Goal: Navigation & Orientation: Find specific page/section

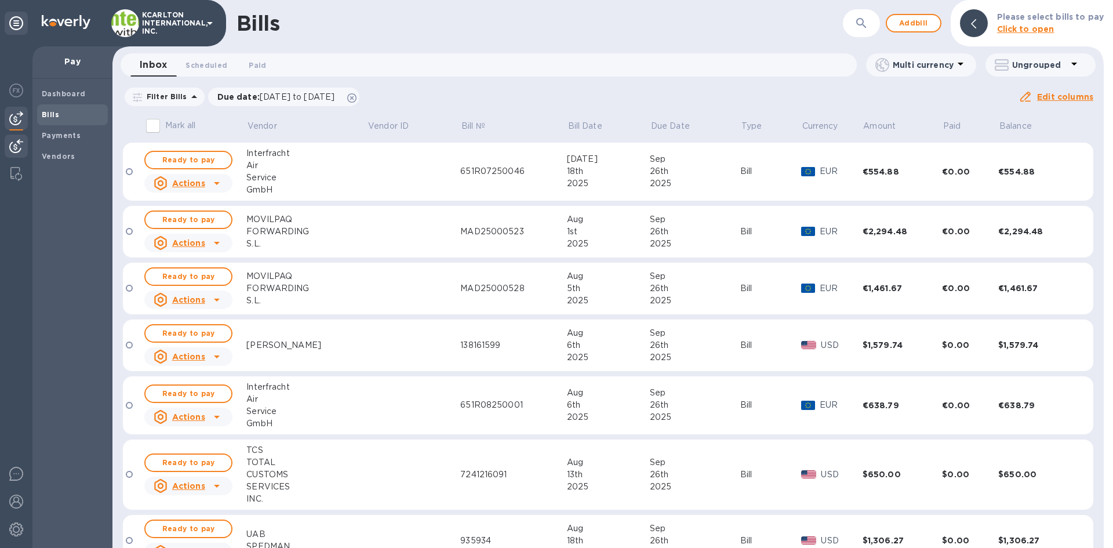
click at [24, 143] on div at bounding box center [16, 146] width 23 height 25
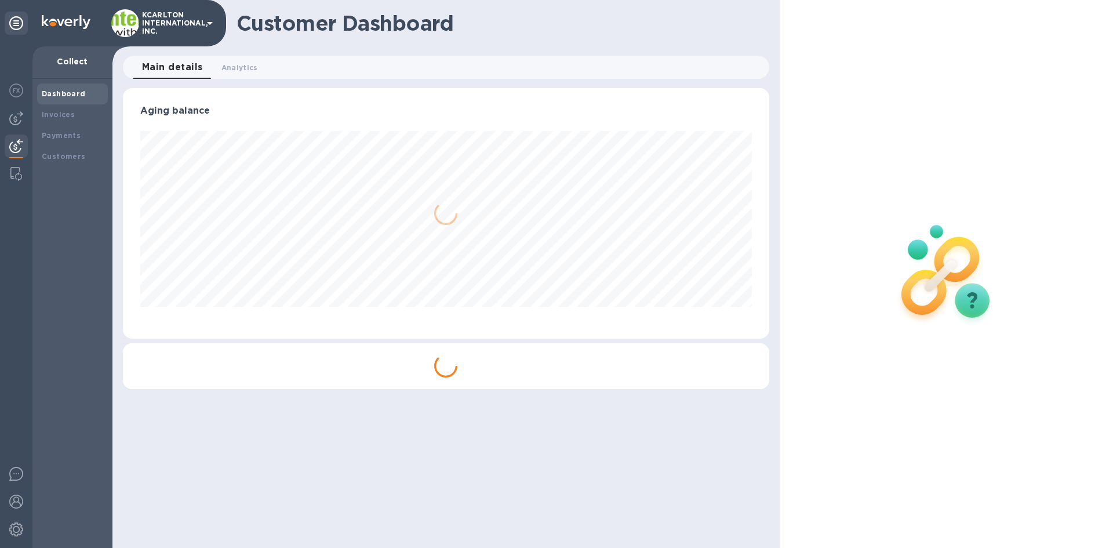
scroll to position [250, 646]
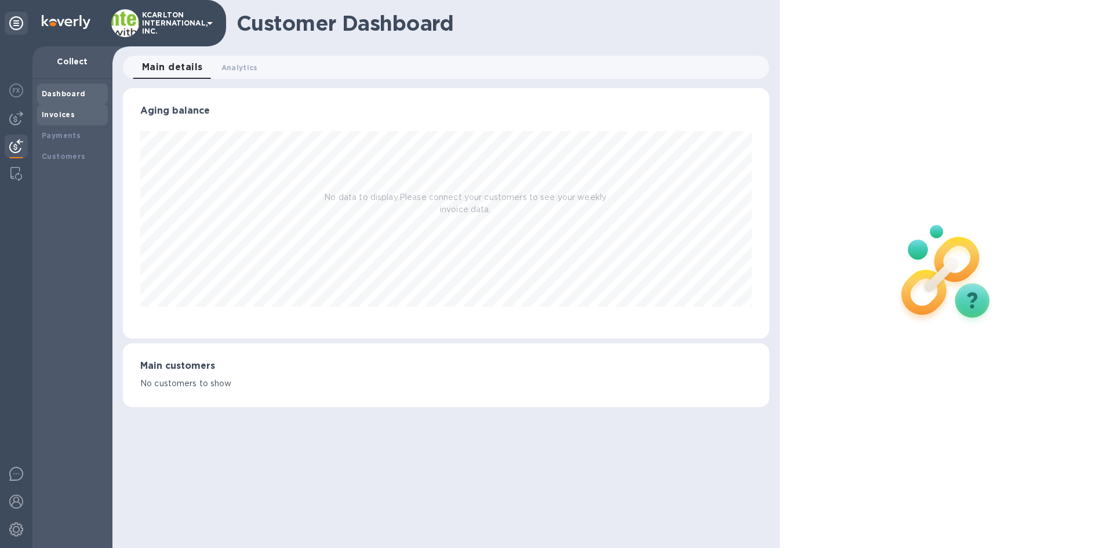
click at [60, 121] on div "Invoices" at bounding box center [72, 114] width 71 height 21
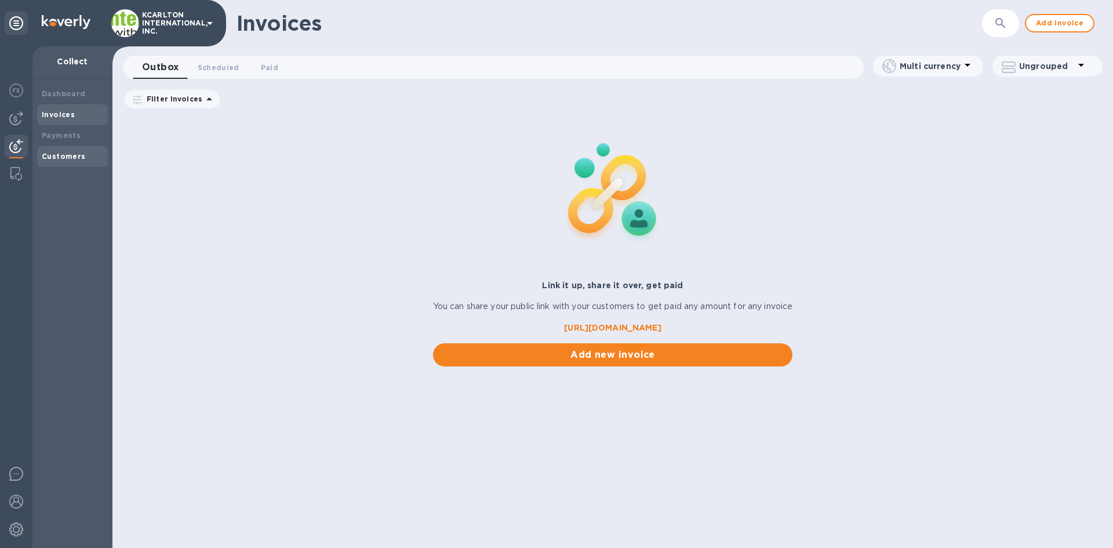
click at [64, 146] on div "Customers" at bounding box center [72, 156] width 71 height 21
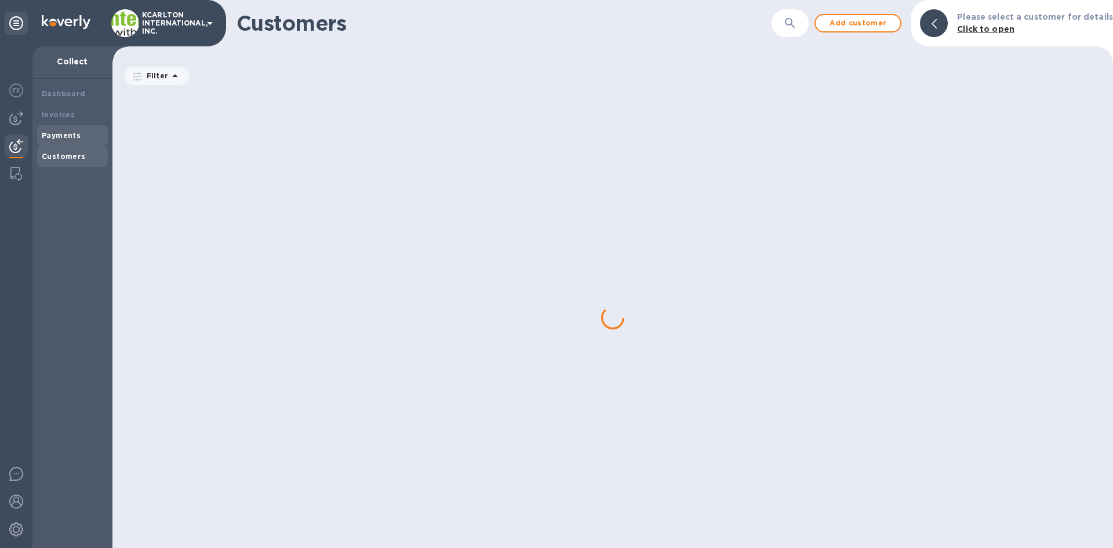
click at [64, 133] on b "Payments" at bounding box center [61, 135] width 39 height 9
